Goal: Navigation & Orientation: Find specific page/section

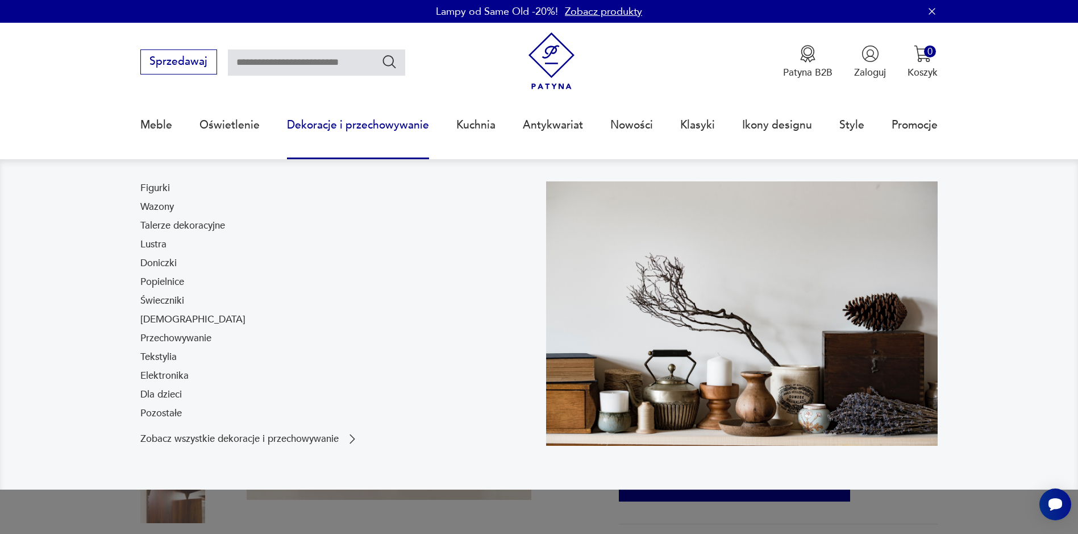
click at [365, 122] on link "Dekoracje i przechowywanie" at bounding box center [358, 125] width 142 height 52
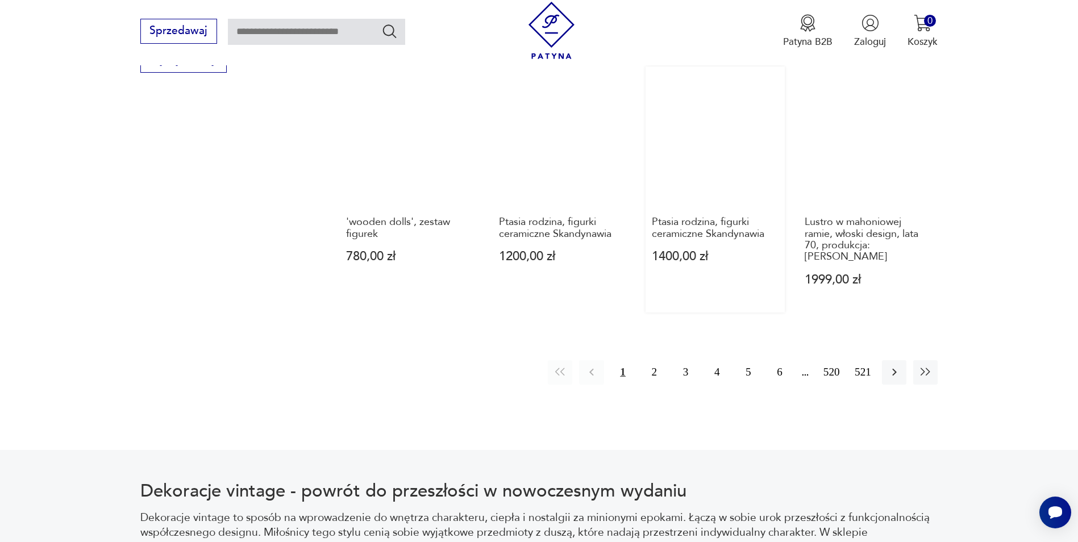
scroll to position [1346, 0]
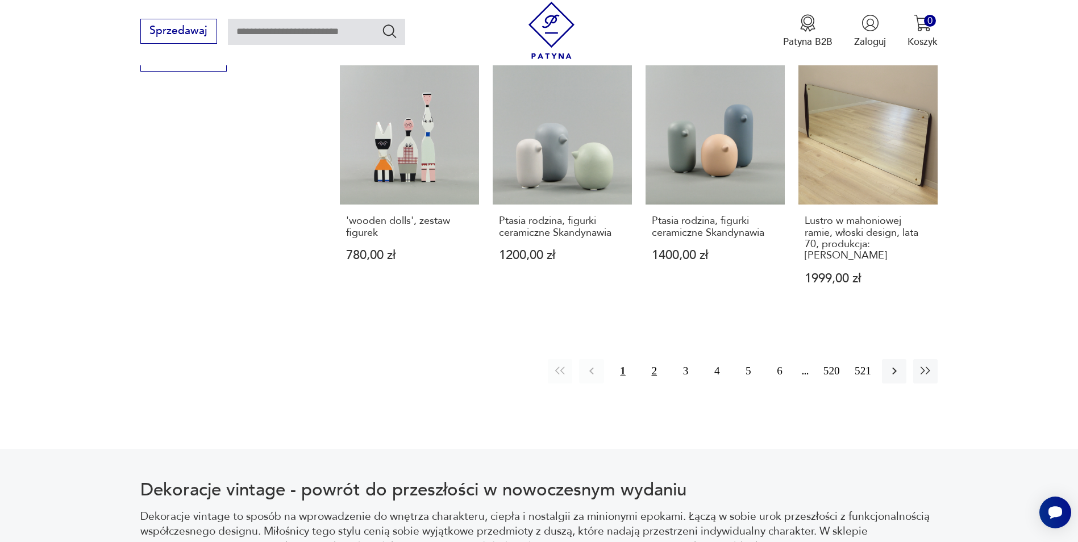
click at [649, 359] on button "2" at bounding box center [654, 371] width 24 height 24
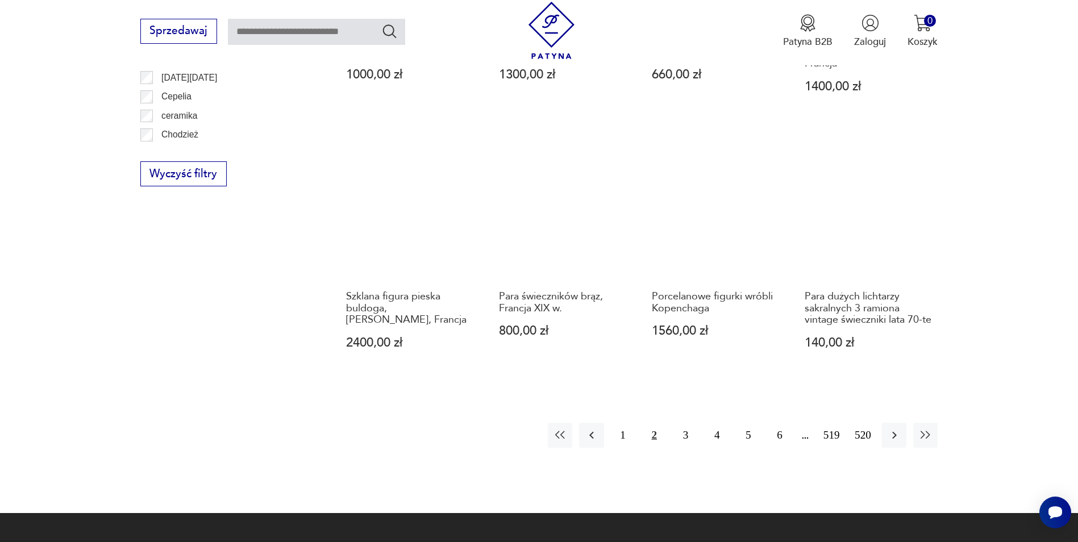
scroll to position [1231, 0]
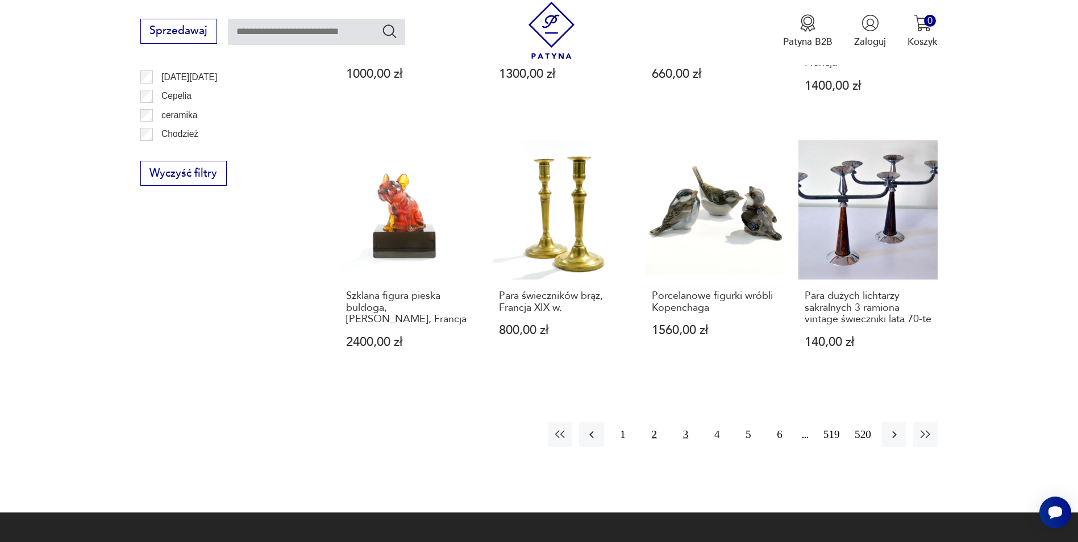
click at [687, 422] on button "3" at bounding box center [686, 434] width 24 height 24
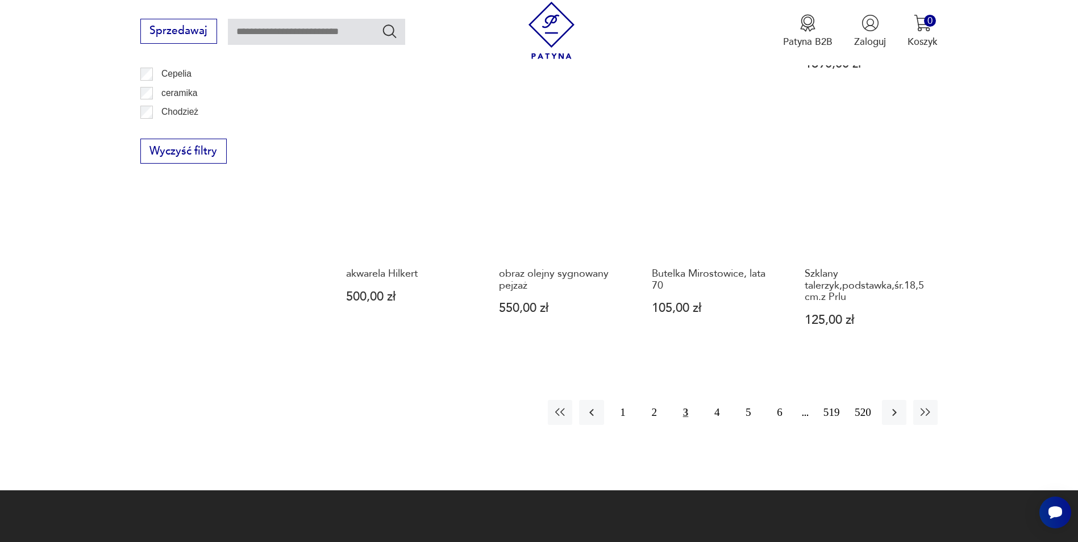
scroll to position [1288, 0]
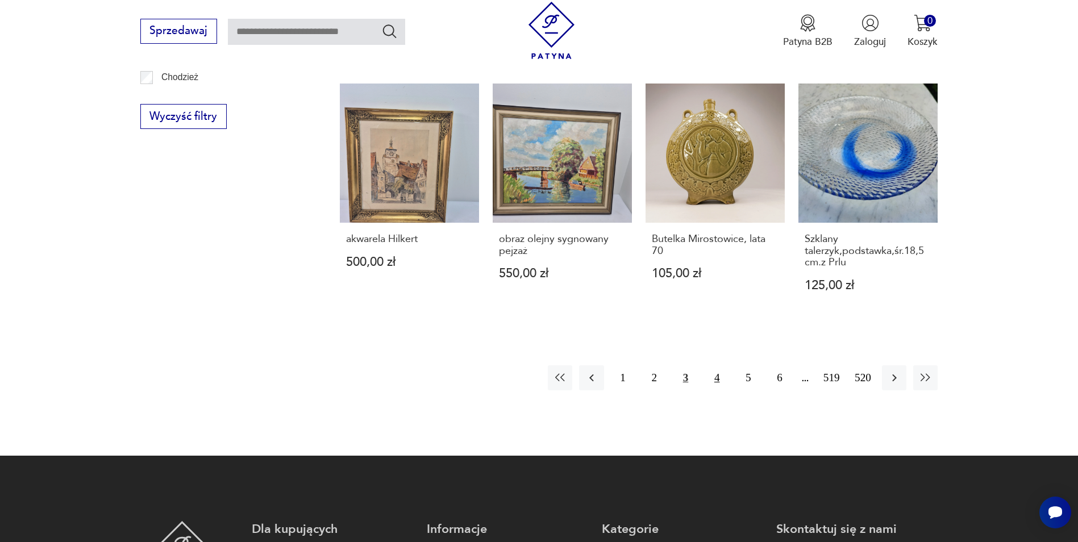
click at [719, 373] on button "4" at bounding box center [717, 378] width 24 height 24
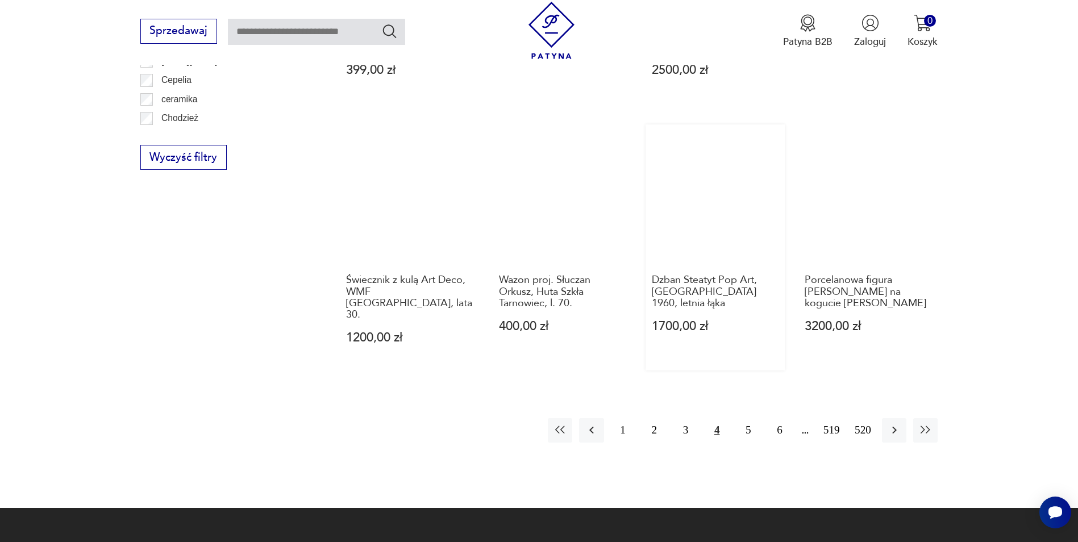
scroll to position [1231, 0]
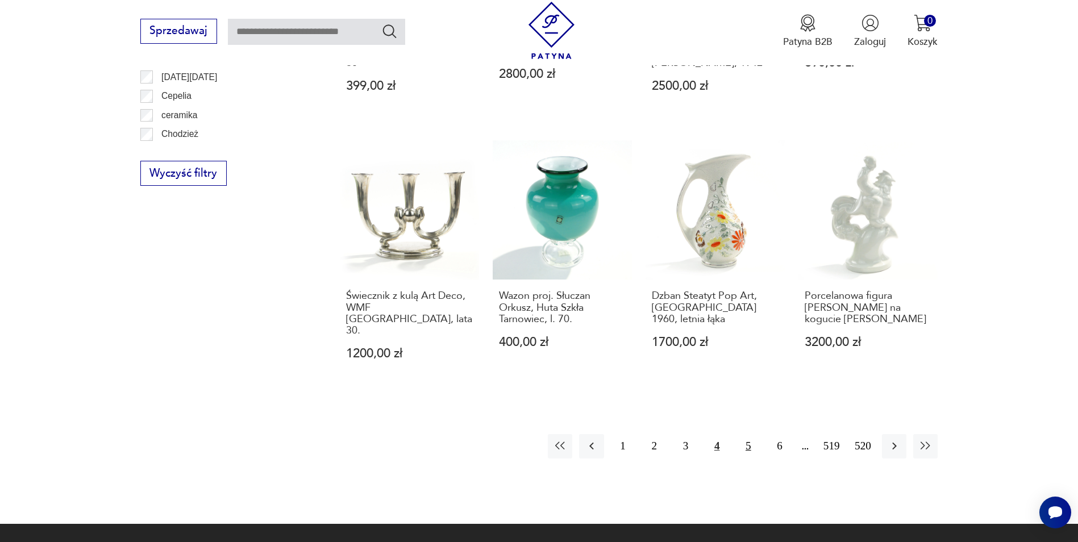
click at [743, 434] on button "5" at bounding box center [748, 446] width 24 height 24
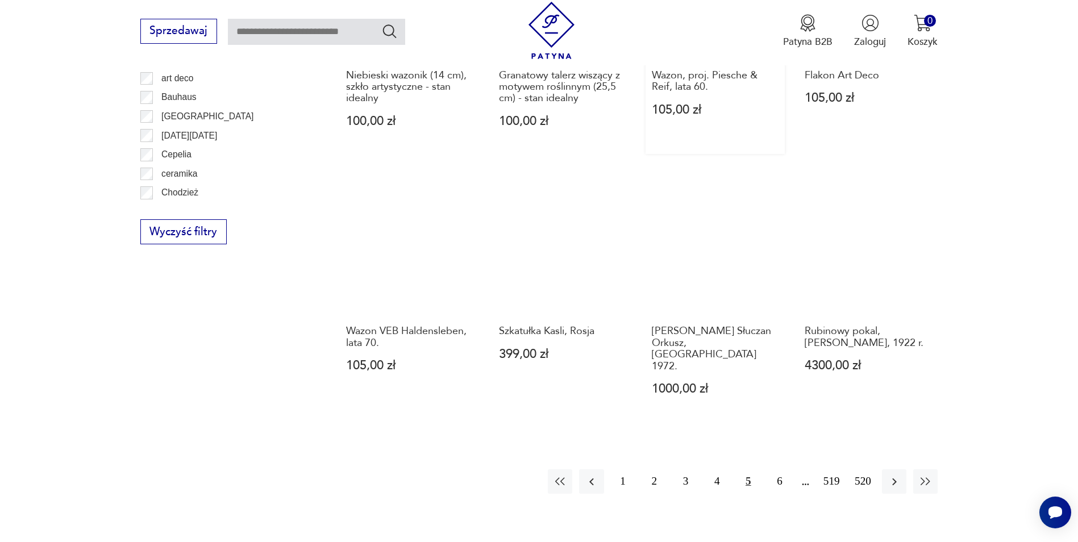
scroll to position [1174, 0]
